Goal: Task Accomplishment & Management: Manage account settings

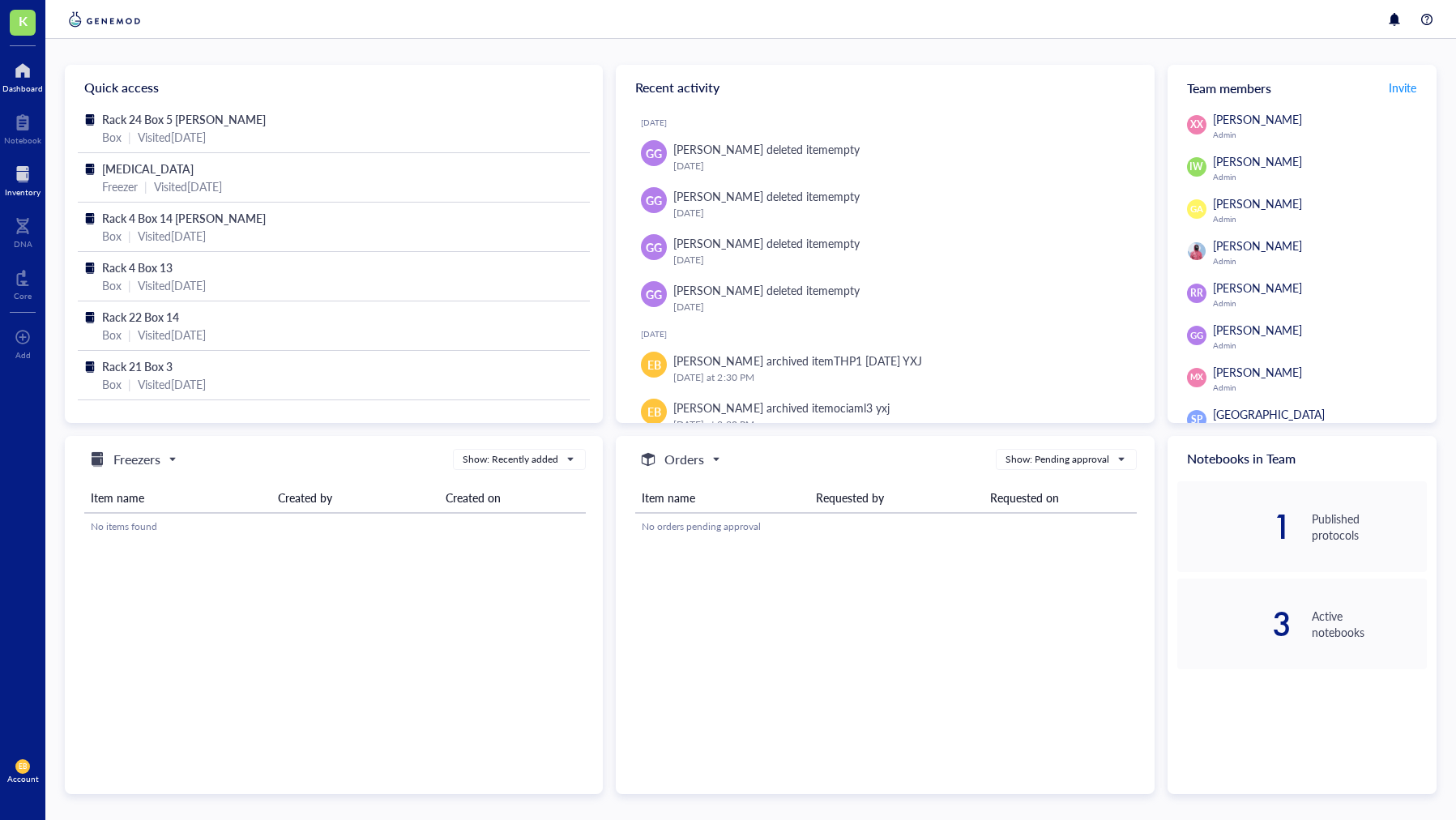
click at [16, 179] on div at bounding box center [23, 174] width 36 height 26
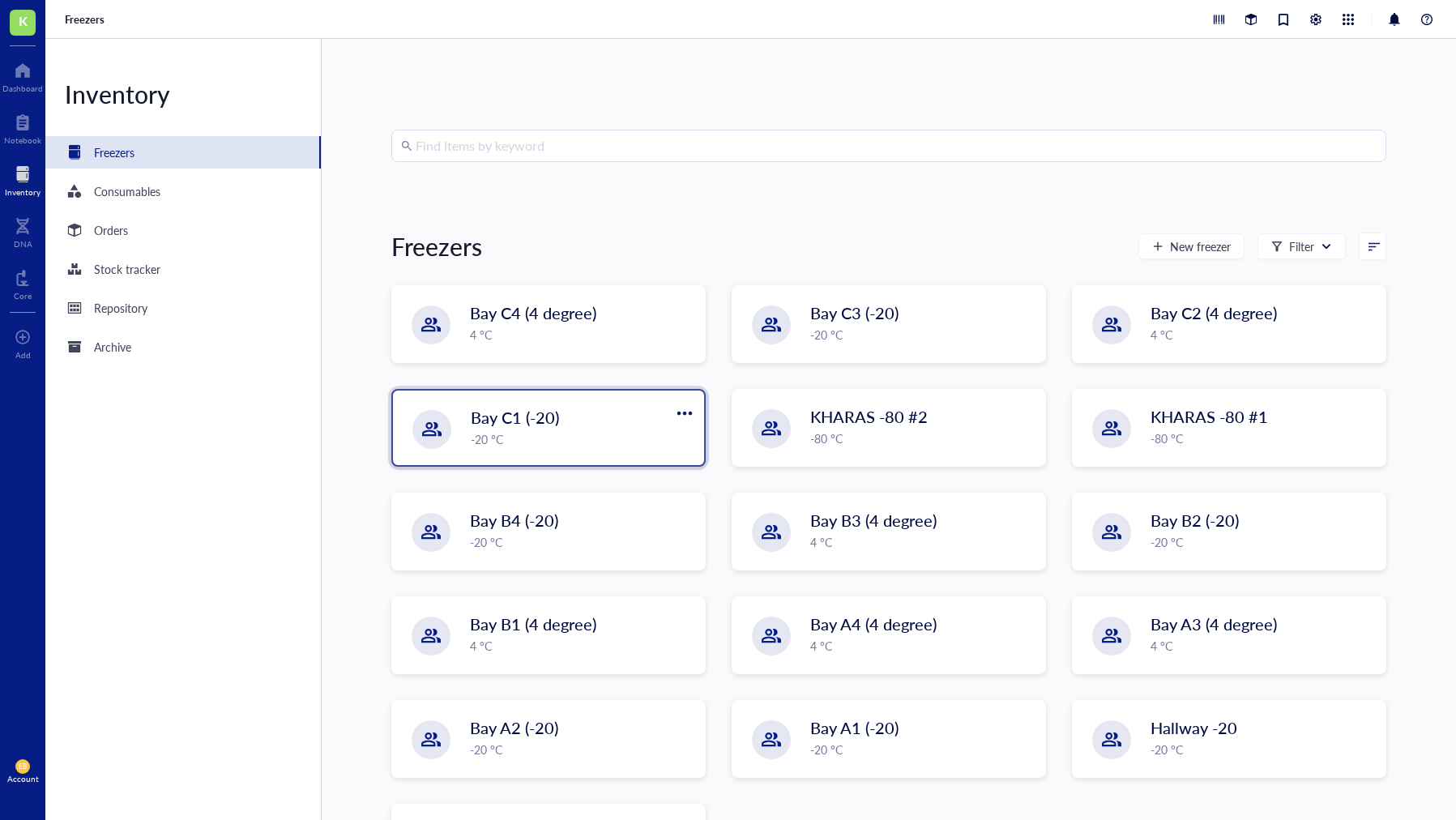
scroll to position [88, 0]
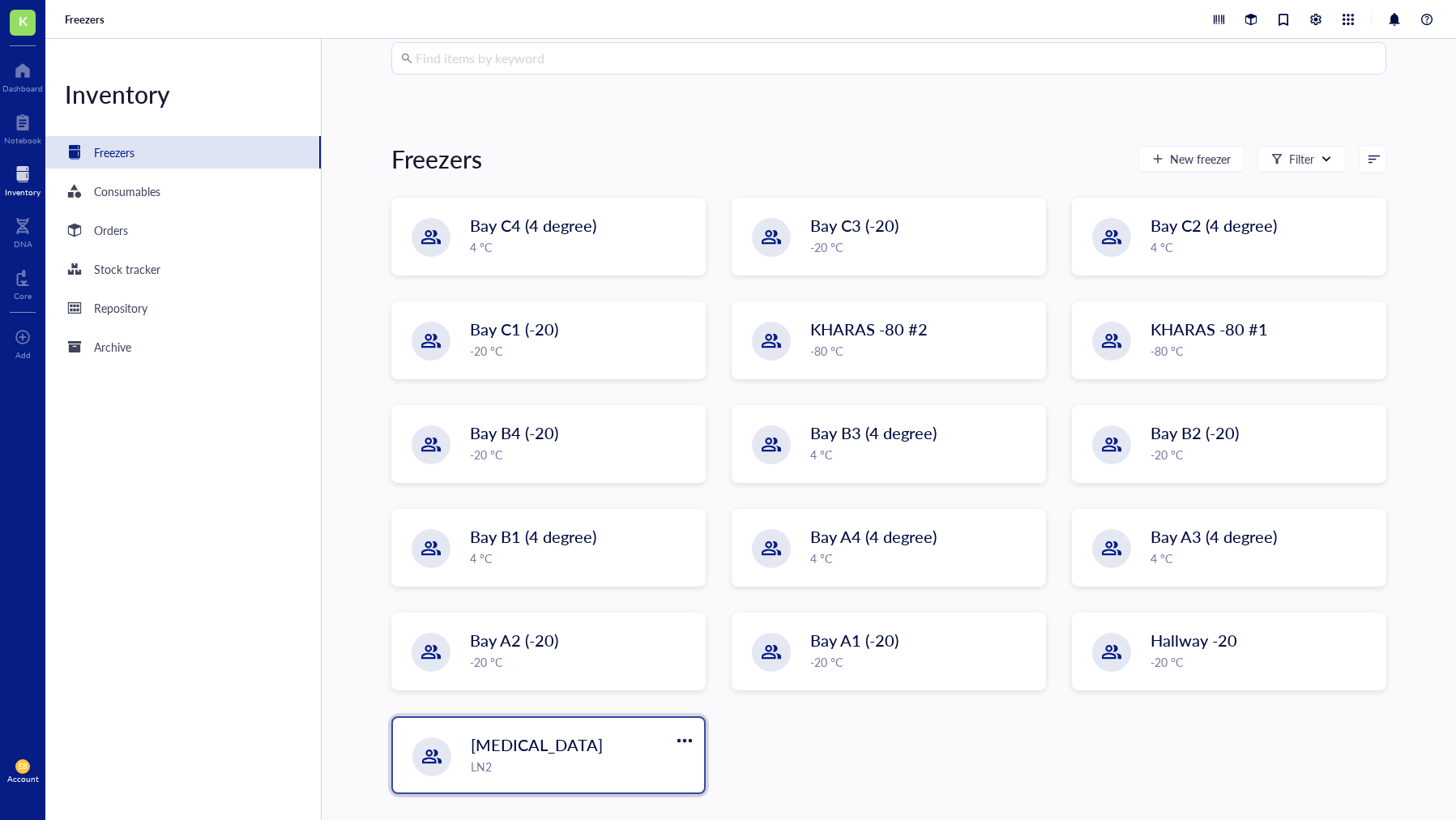
click at [500, 766] on div "LN2" at bounding box center [582, 767] width 223 height 18
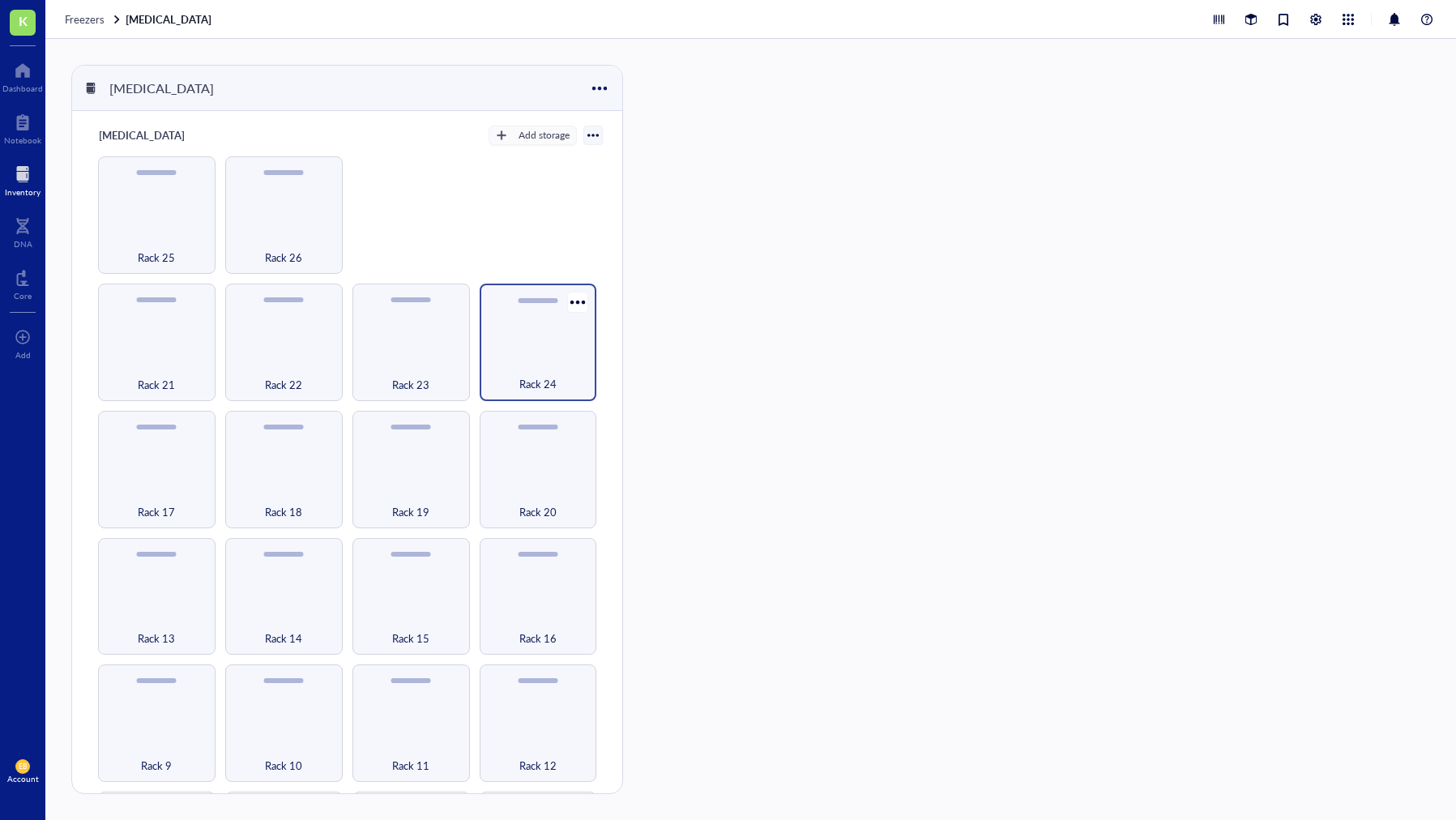
click at [534, 357] on div "Rack 24" at bounding box center [539, 375] width 102 height 36
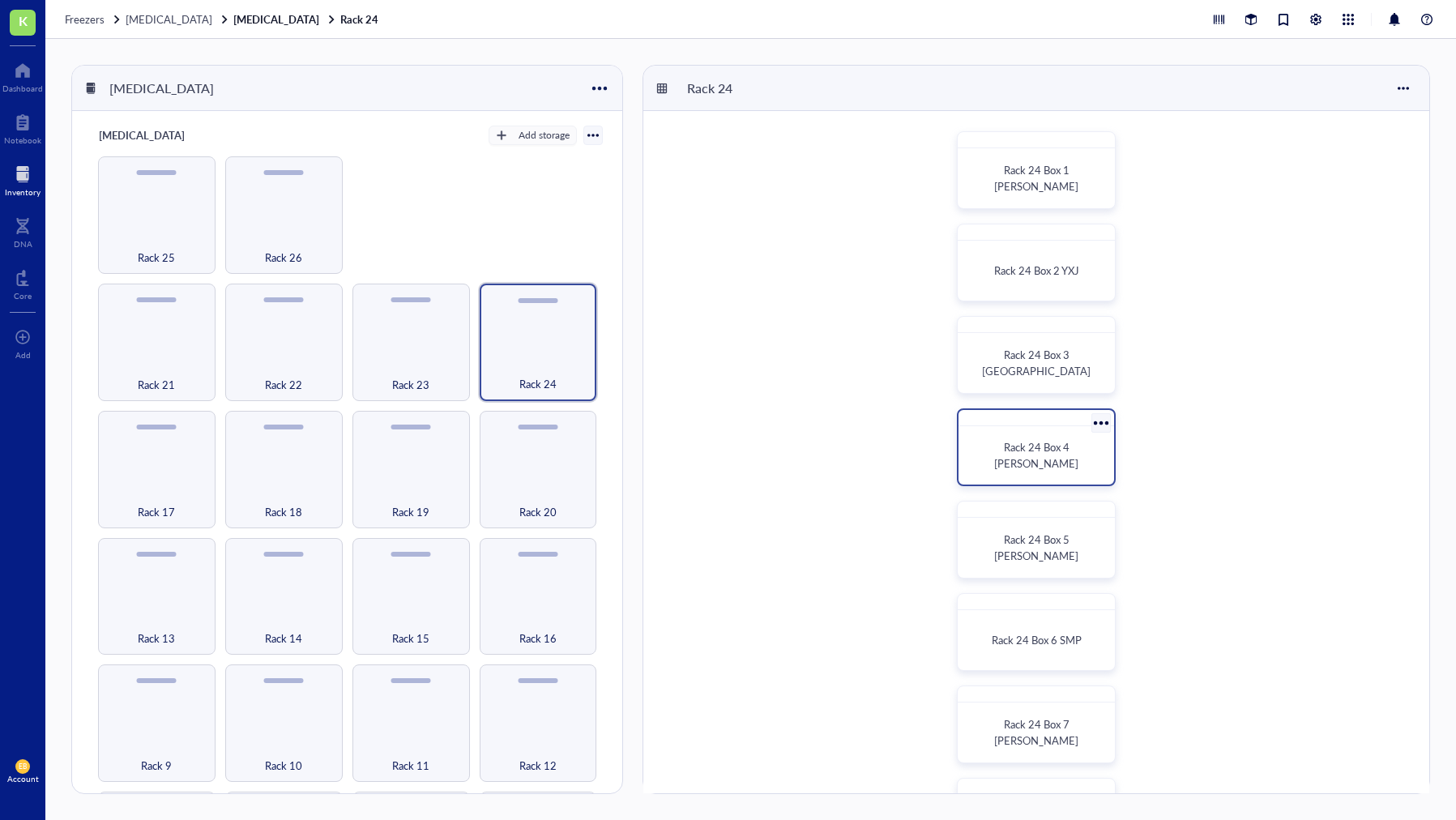
click at [1038, 466] on div "Rack 24 Box 4 [PERSON_NAME]" at bounding box center [1036, 456] width 143 height 46
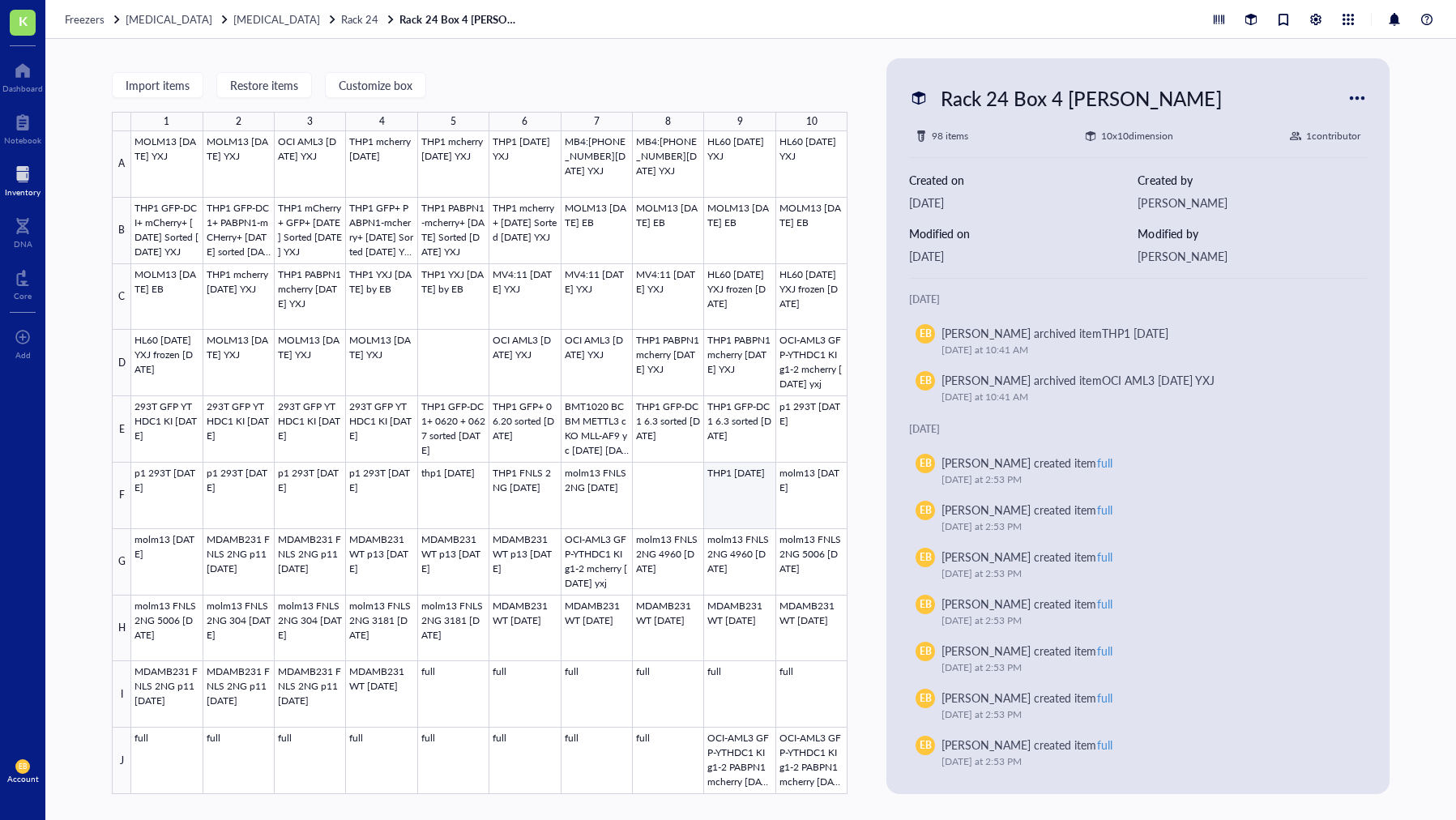
click at [737, 489] on div at bounding box center [490, 463] width 717 height 663
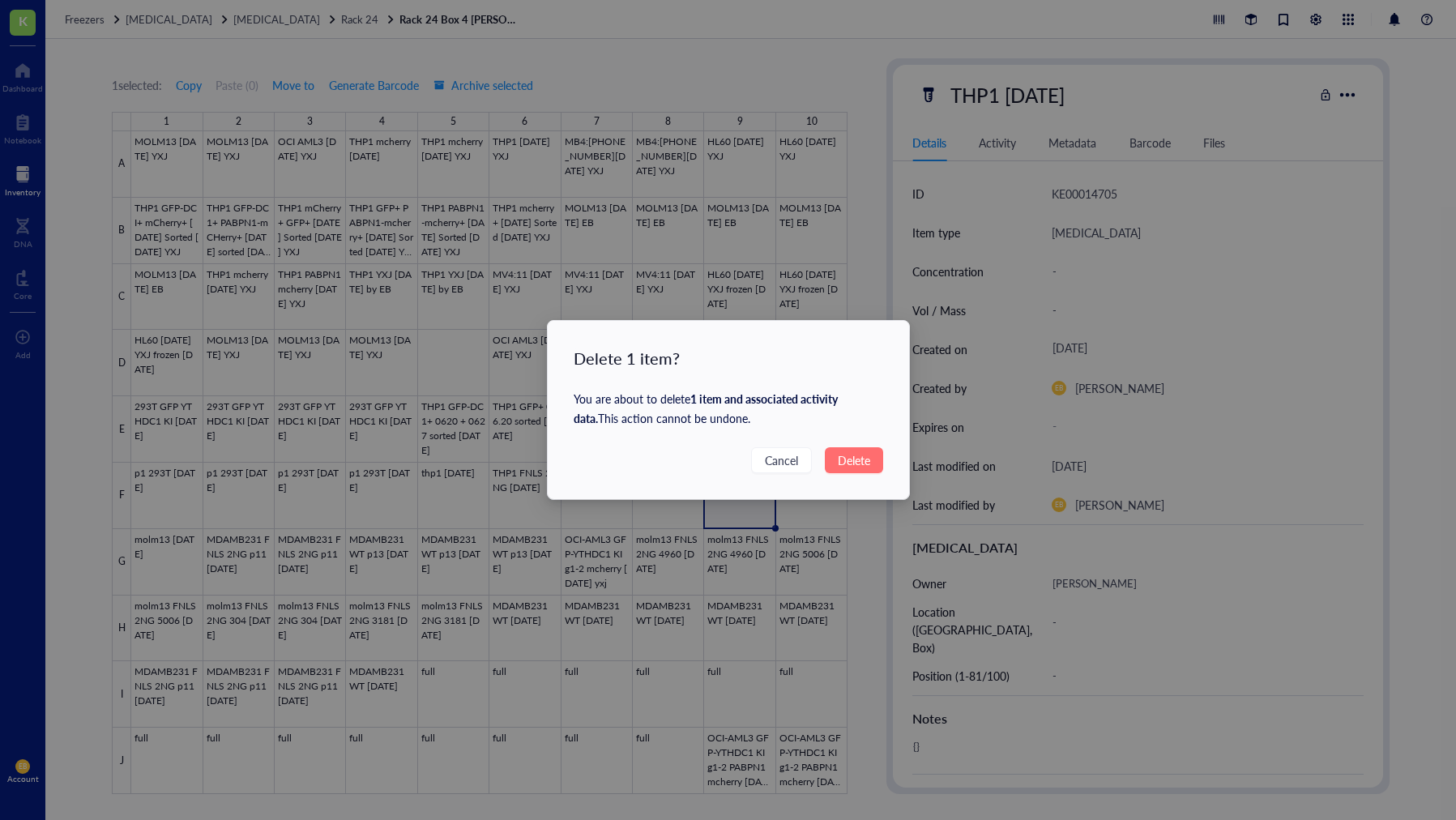
click at [858, 464] on span "Delete" at bounding box center [854, 460] width 32 height 18
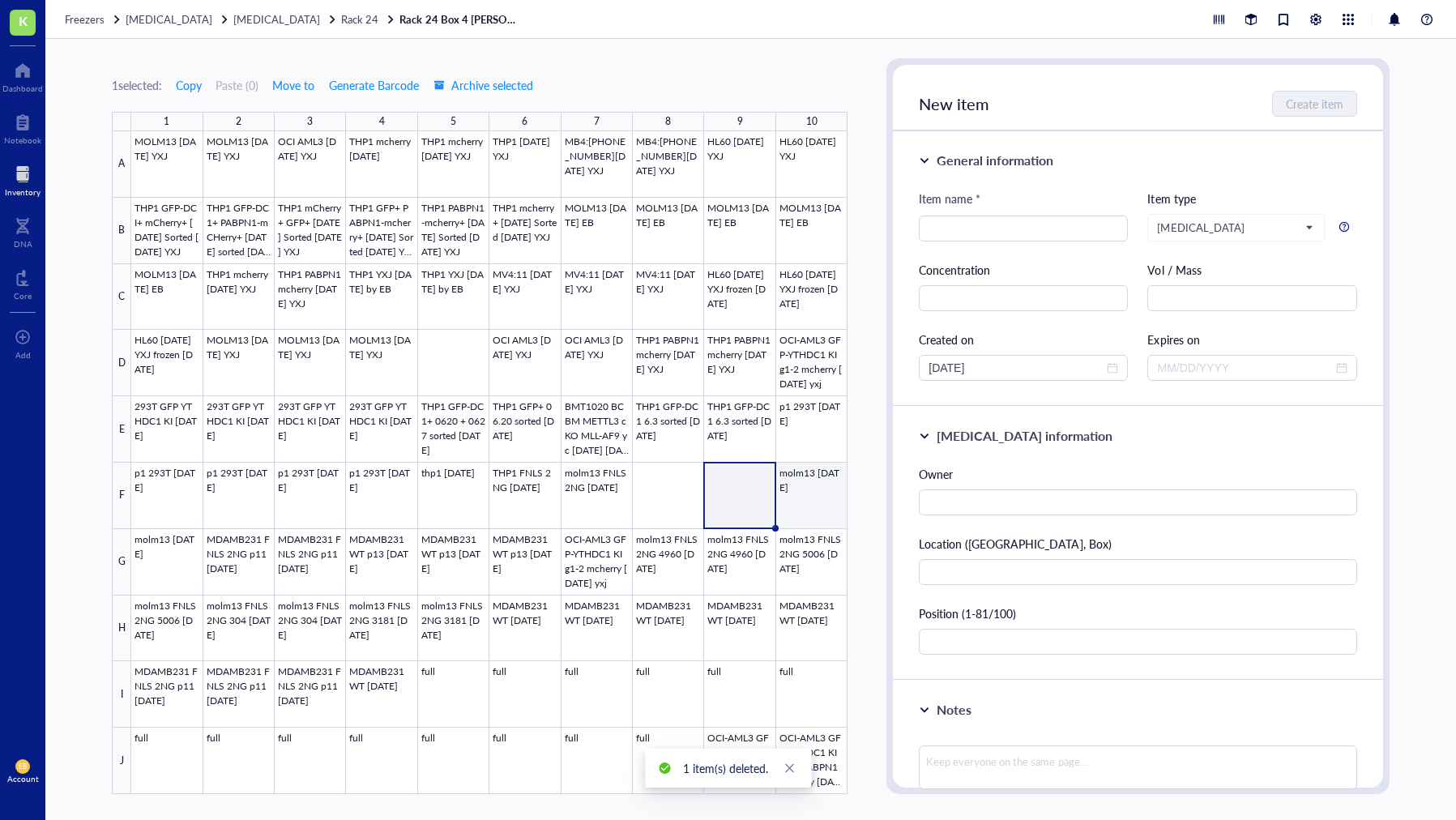
click at [821, 496] on div at bounding box center [490, 463] width 717 height 663
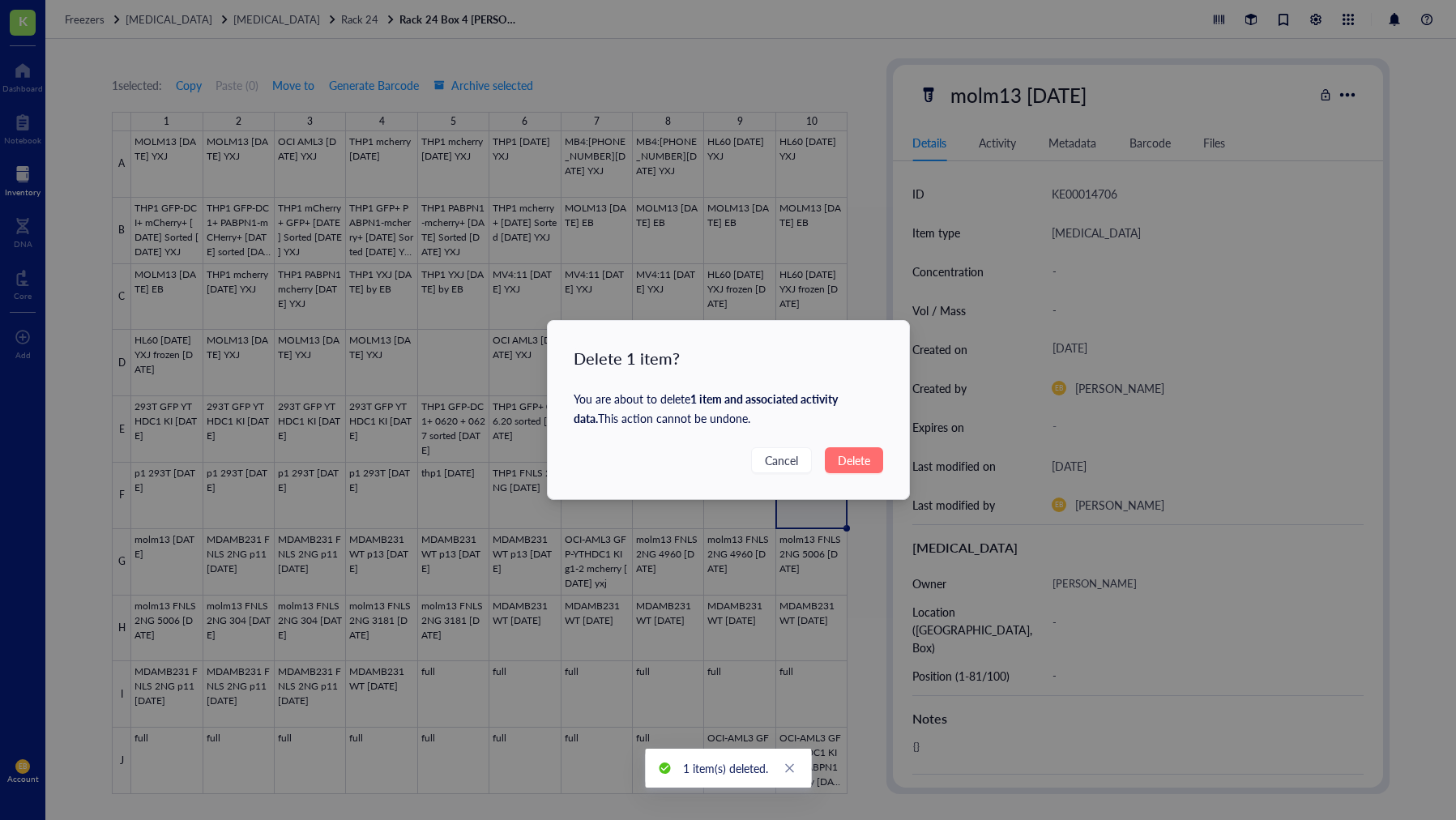
click at [870, 460] on span "Delete" at bounding box center [854, 460] width 32 height 18
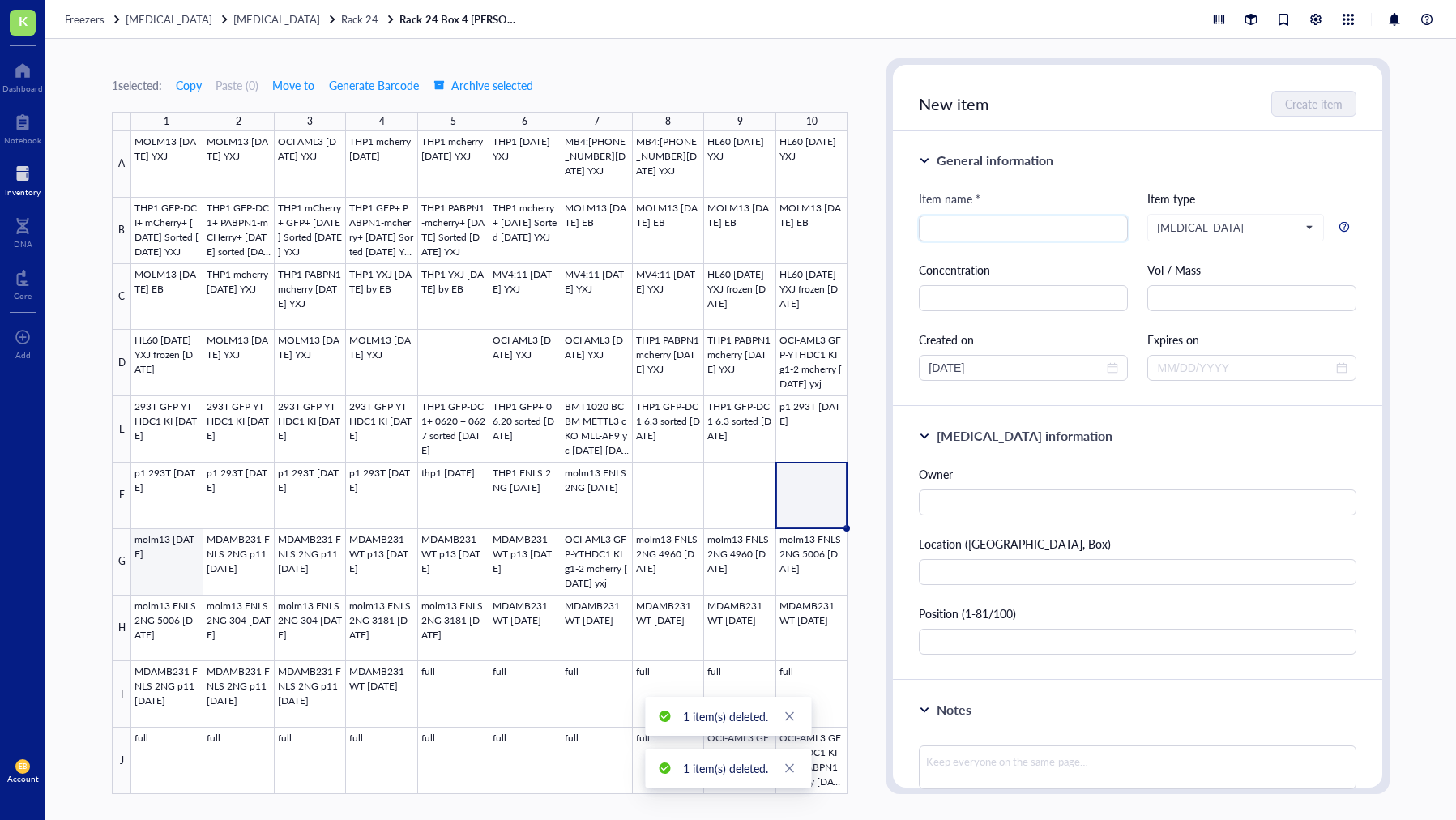
click at [170, 576] on div at bounding box center [490, 463] width 717 height 663
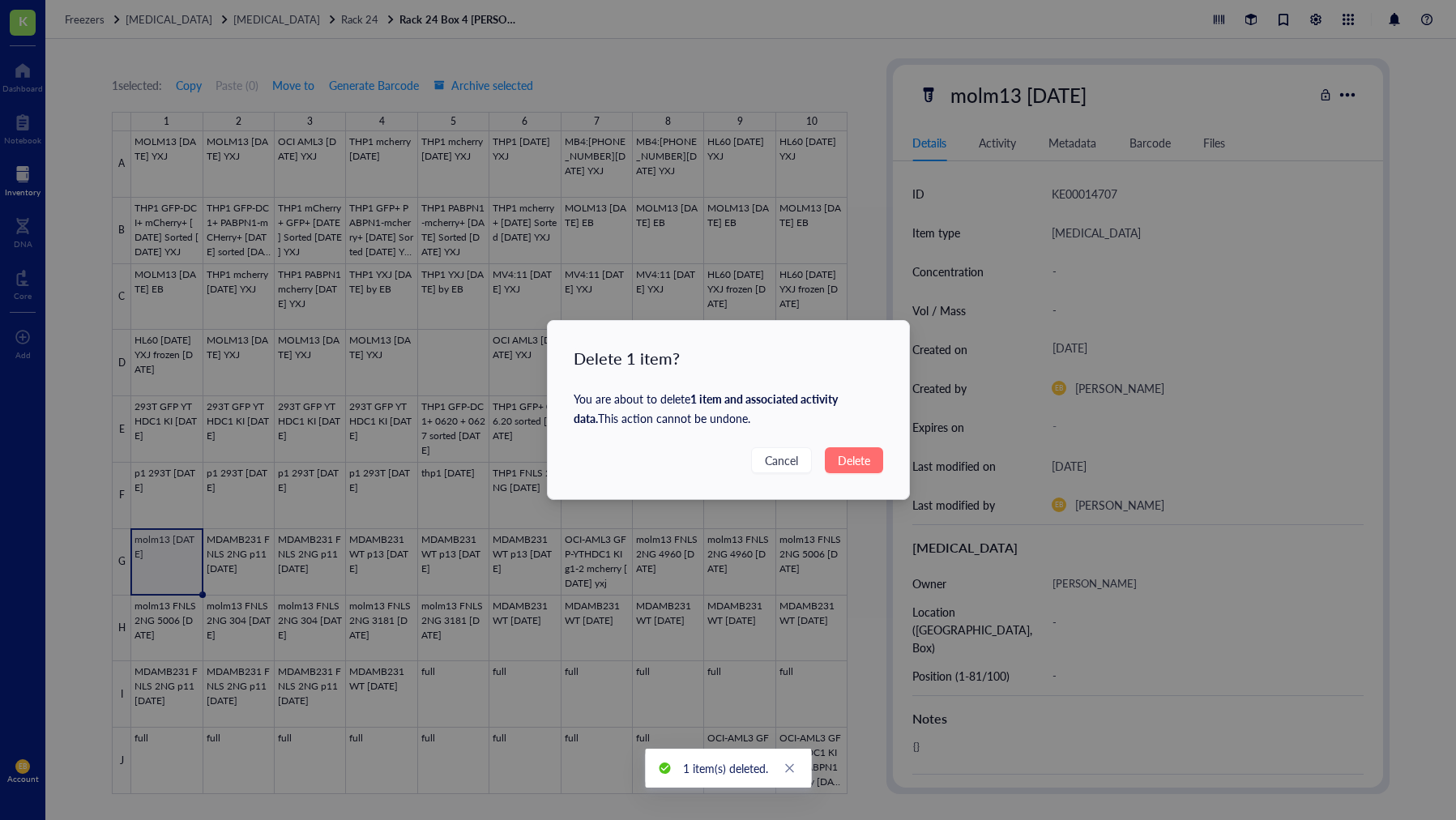
click at [849, 465] on span "Delete" at bounding box center [854, 460] width 32 height 18
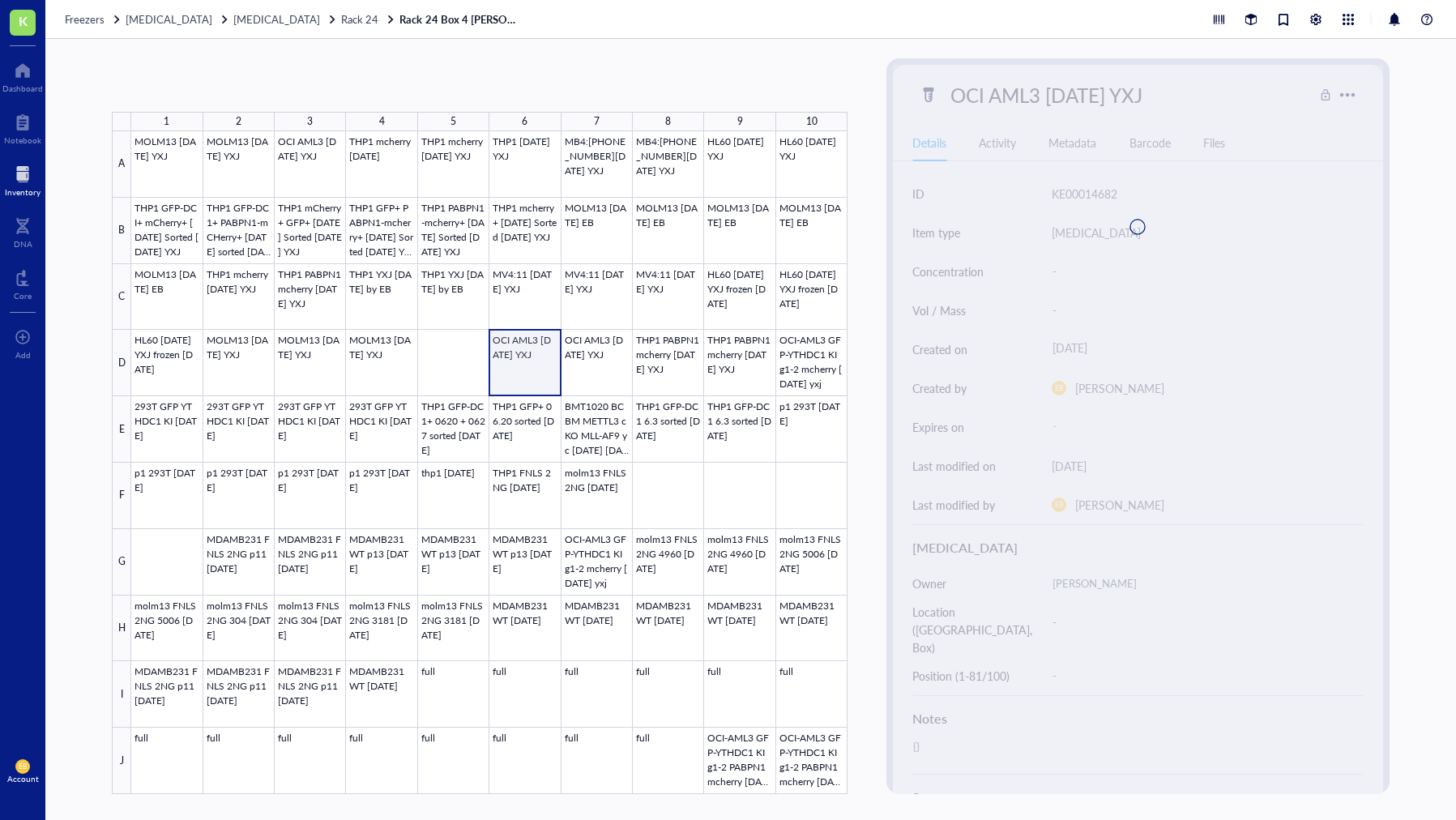
click at [529, 366] on div at bounding box center [490, 463] width 717 height 663
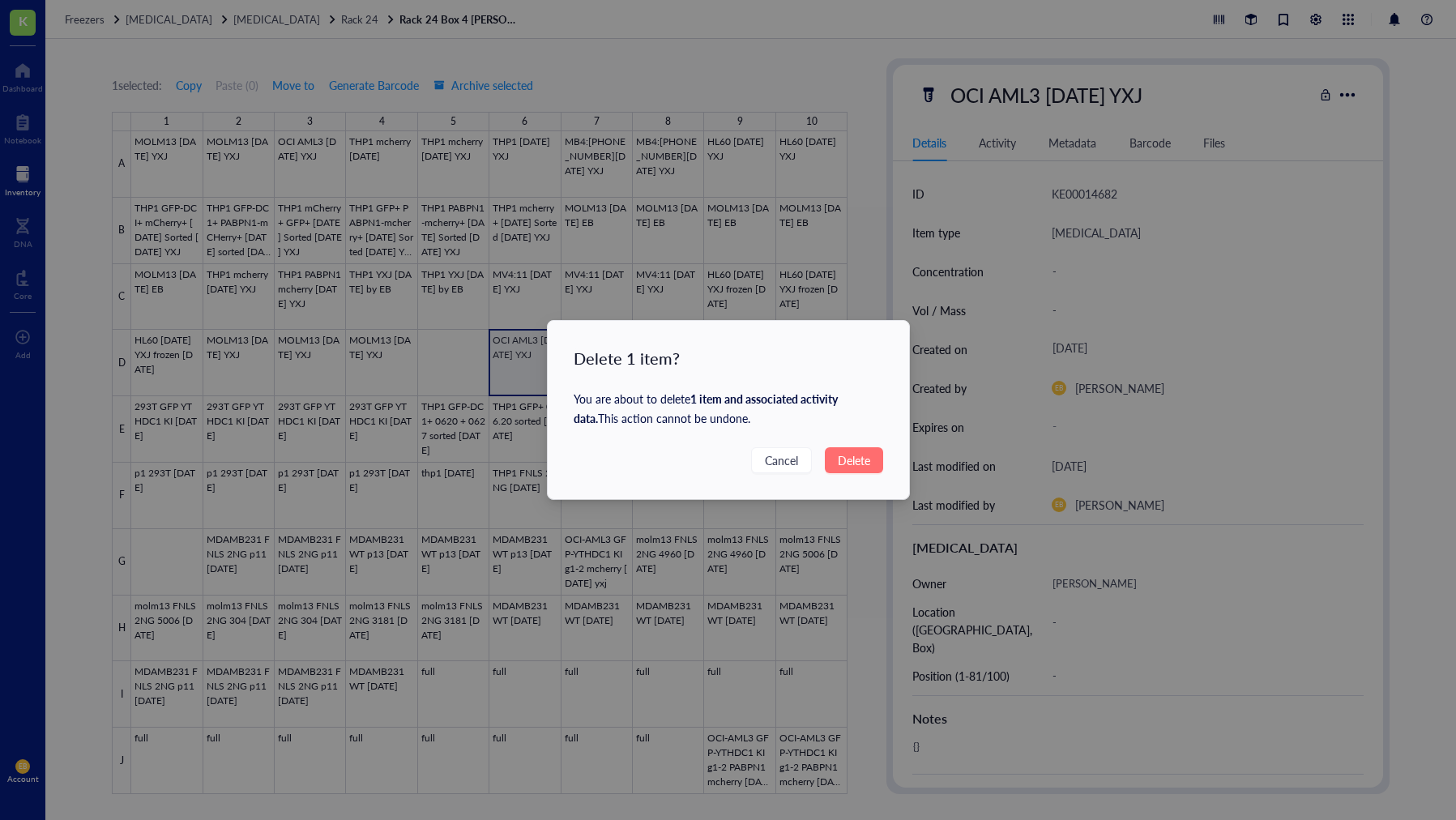
click at [863, 465] on span "Delete" at bounding box center [854, 460] width 32 height 18
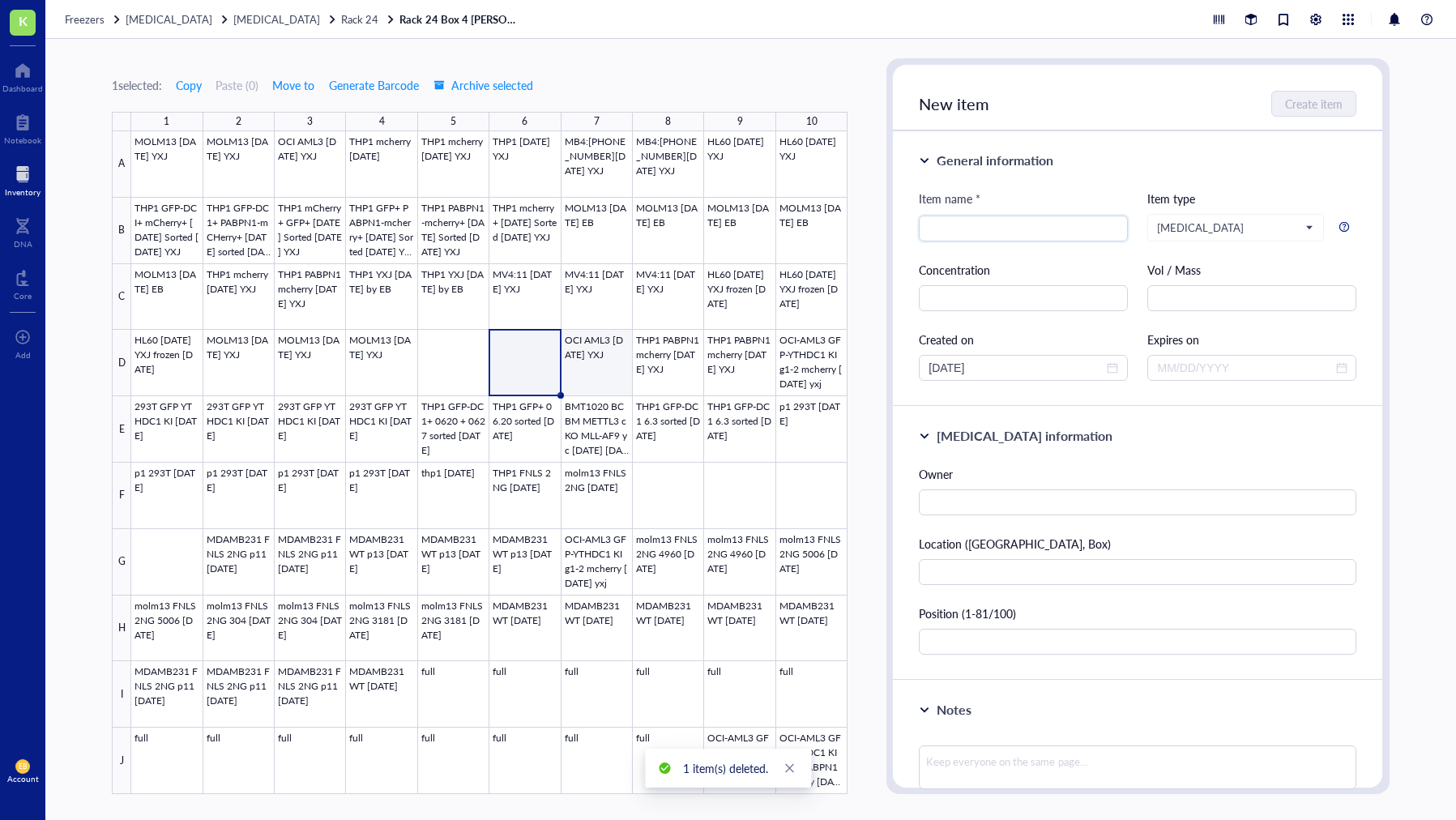
click at [601, 371] on div at bounding box center [490, 463] width 717 height 663
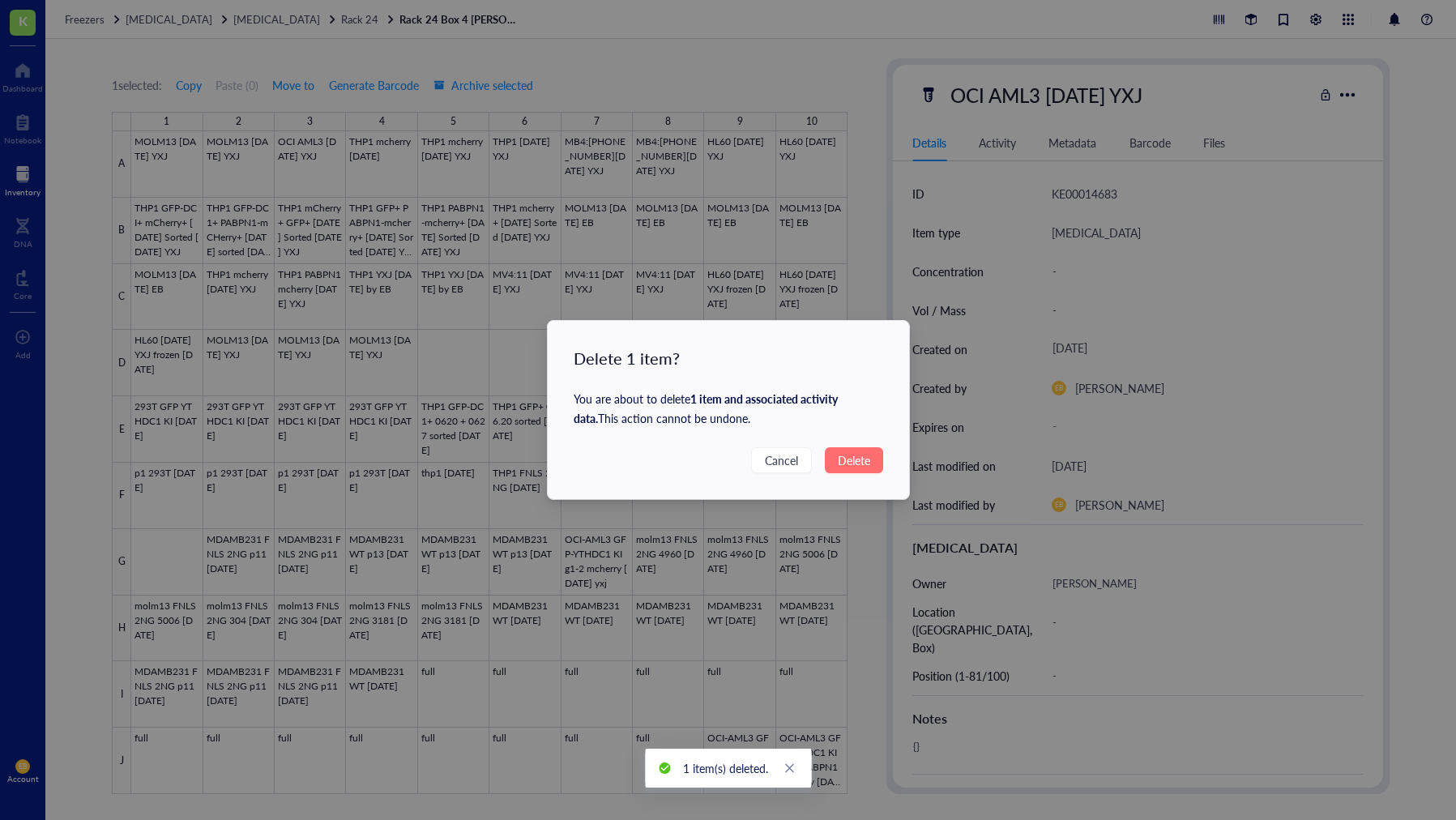
click at [845, 463] on span "Delete" at bounding box center [854, 460] width 32 height 18
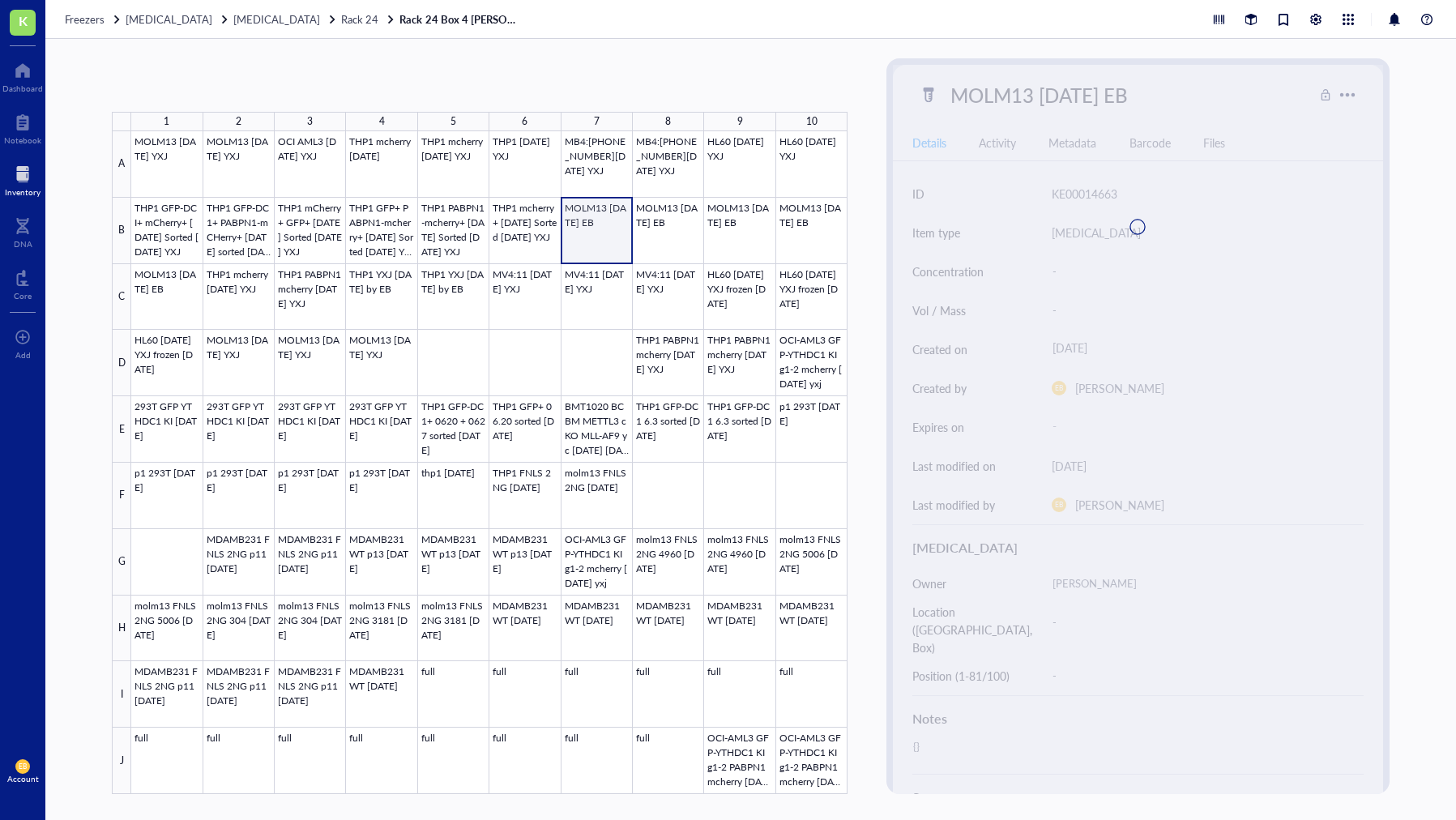
click at [601, 244] on div at bounding box center [490, 463] width 717 height 663
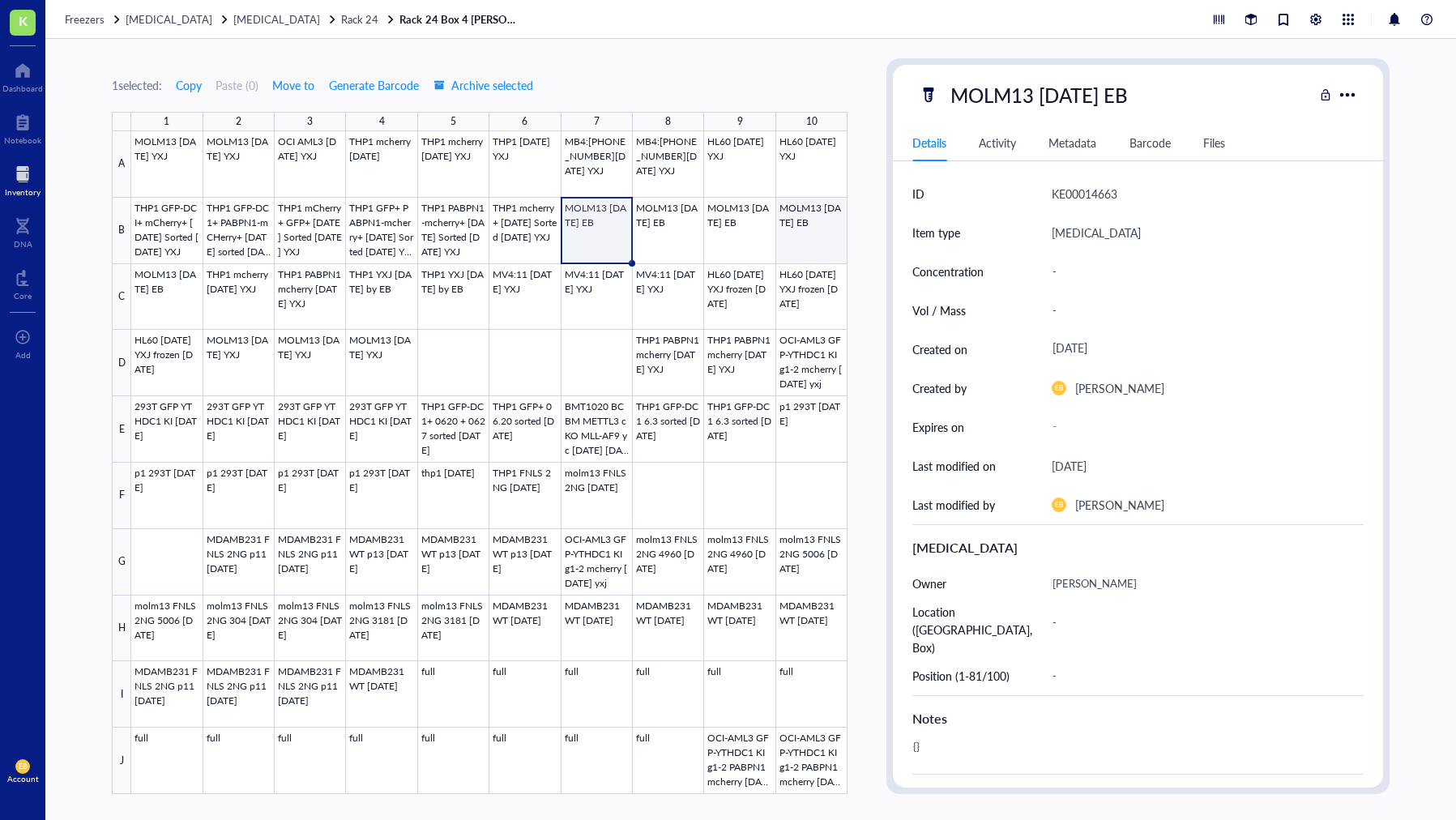
click at [798, 256] on div at bounding box center [490, 463] width 717 height 663
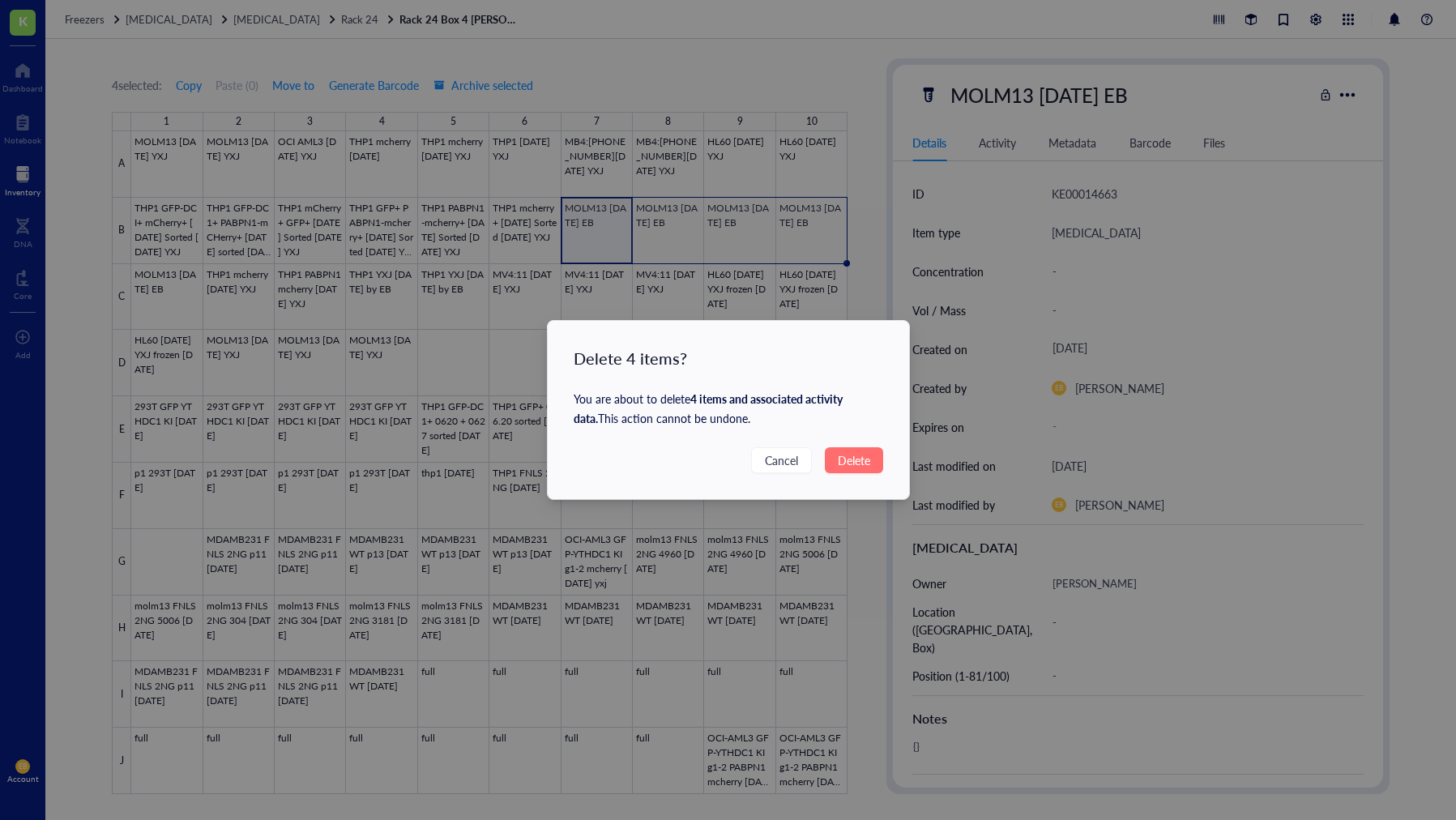
click at [858, 455] on span "Delete" at bounding box center [854, 460] width 32 height 18
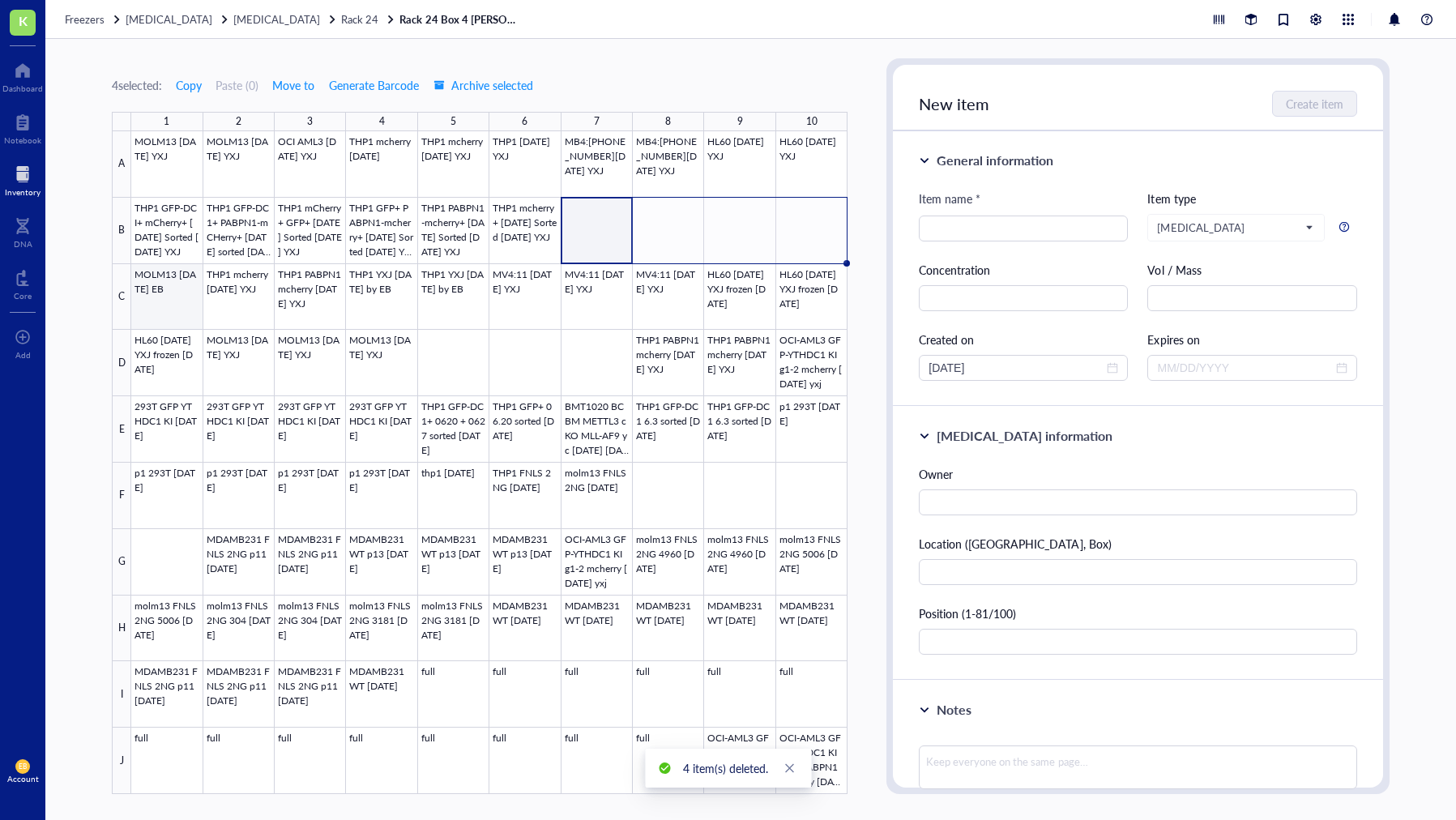
click at [158, 300] on div at bounding box center [490, 463] width 717 height 663
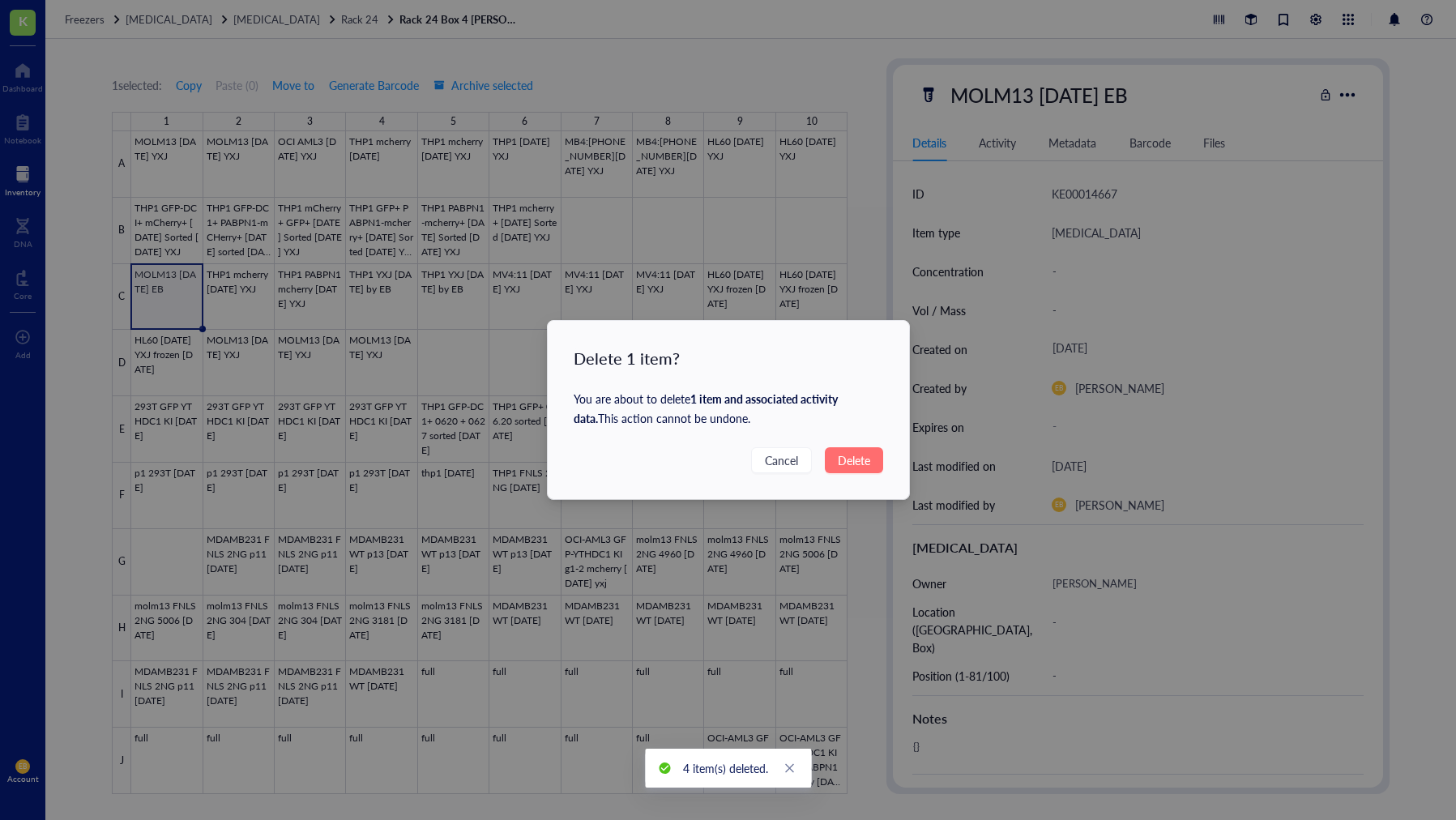
click at [852, 463] on span "Delete" at bounding box center [854, 460] width 32 height 18
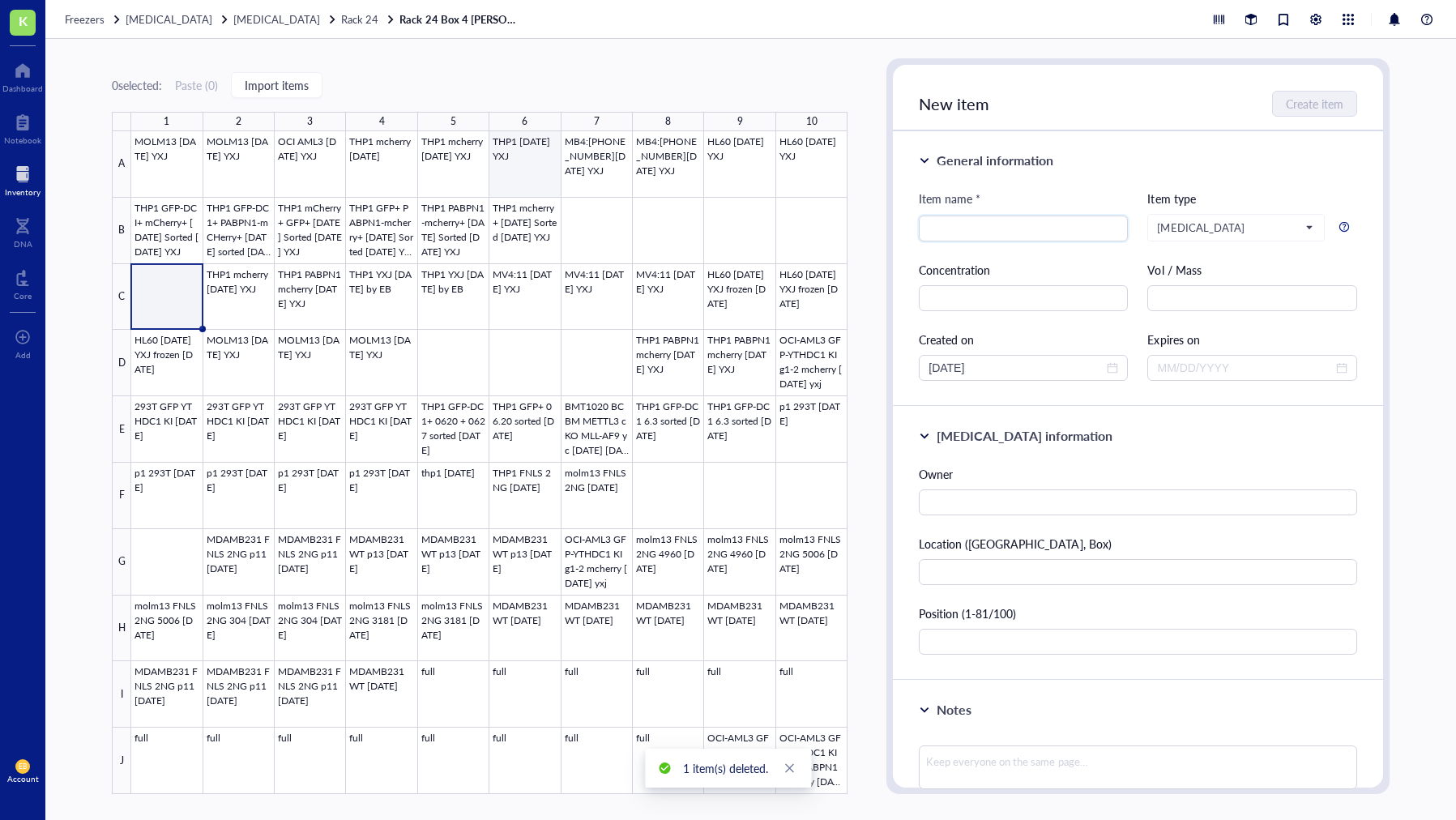
click at [526, 168] on div at bounding box center [490, 463] width 717 height 663
